Goal: Task Accomplishment & Management: Manage account settings

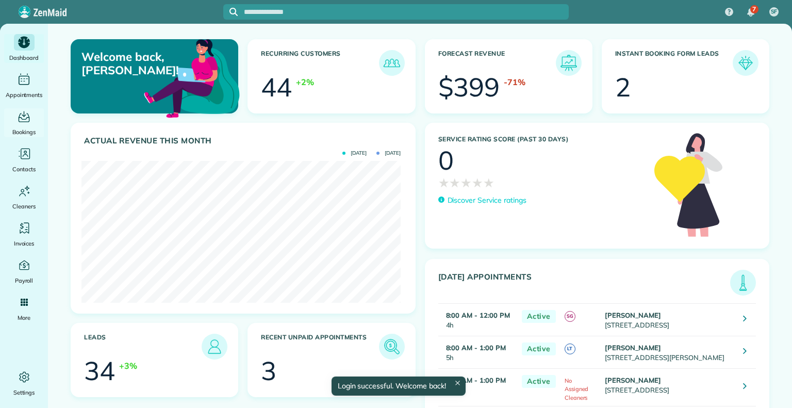
scroll to position [142, 319]
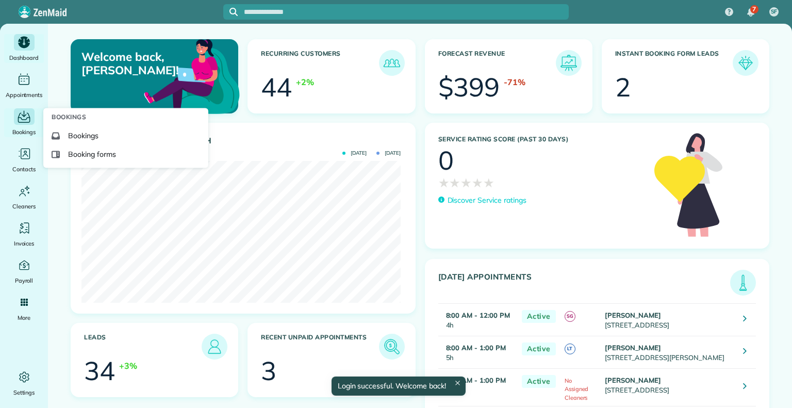
click at [22, 122] on icon "Main" at bounding box center [24, 117] width 12 height 10
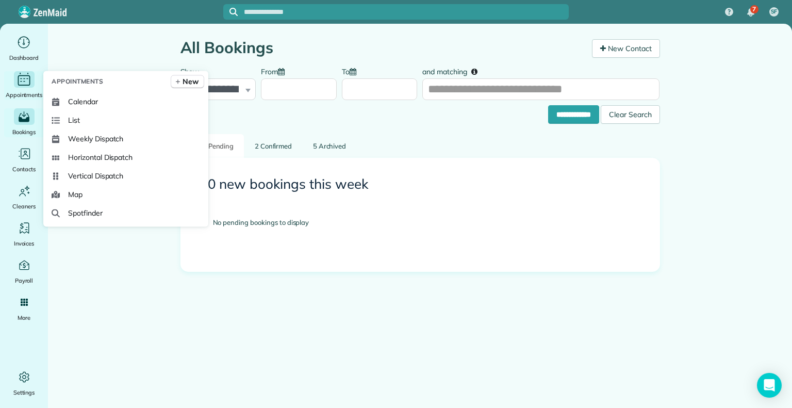
click at [23, 84] on icon "Main" at bounding box center [24, 79] width 16 height 15
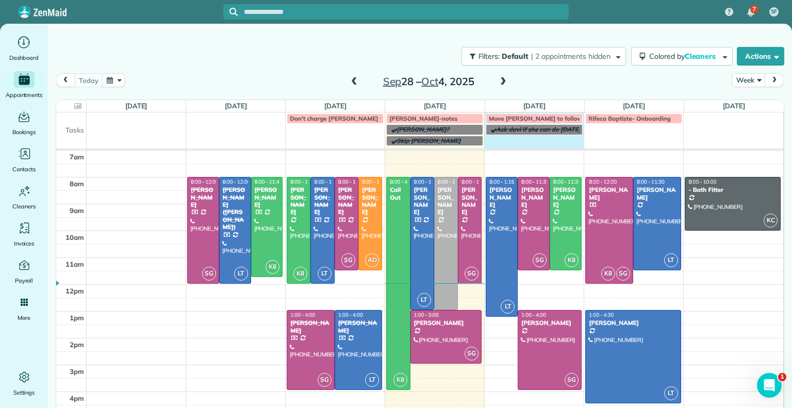
drag, startPoint x: 505, startPoint y: 140, endPoint x: 545, endPoint y: 142, distance: 40.8
click at [545, 142] on td "Ask davi if she can do Thursday Morning" at bounding box center [533, 135] width 99 height 22
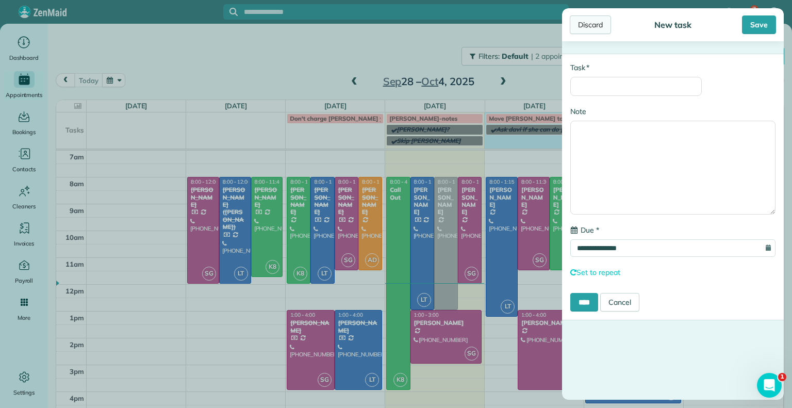
click at [591, 26] on div "Discard" at bounding box center [589, 24] width 41 height 19
